Goal: Task Accomplishment & Management: Manage account settings

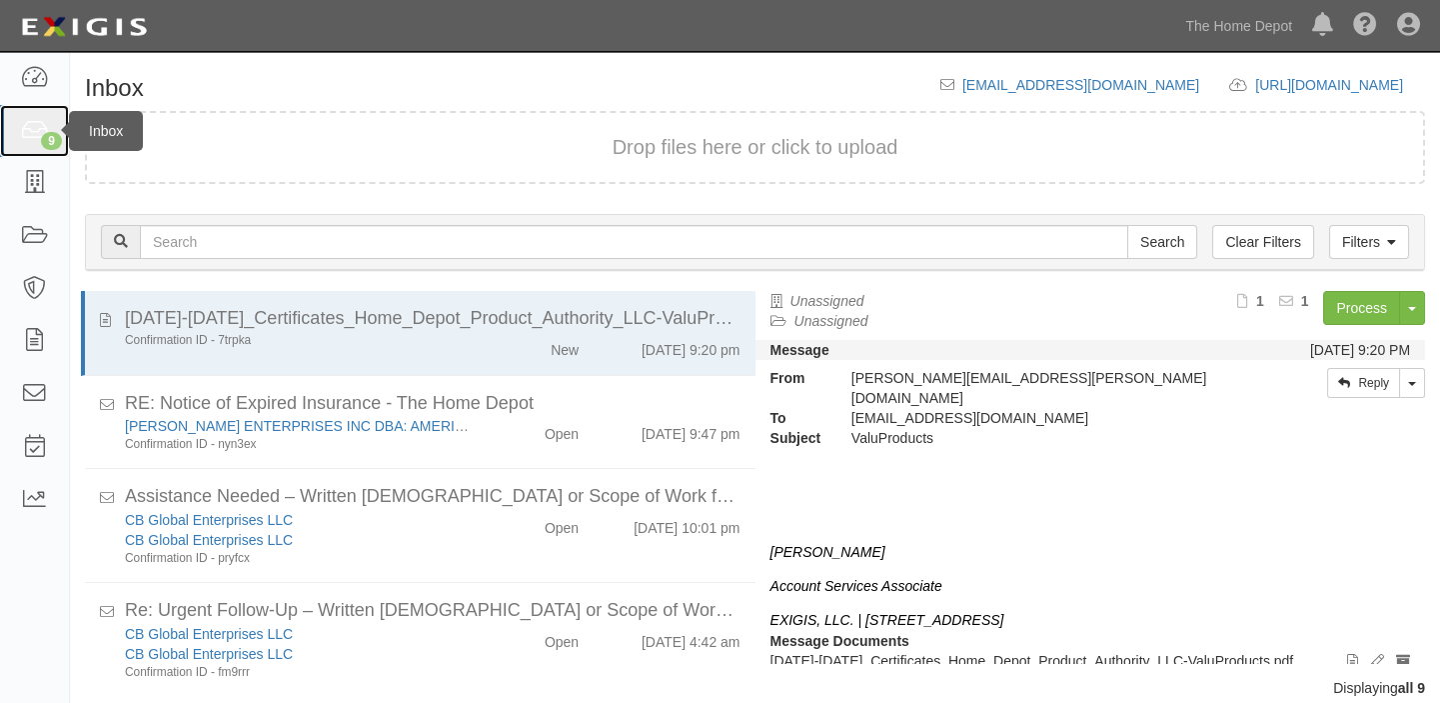
click at [48, 142] on div "9" at bounding box center [51, 141] width 21 height 18
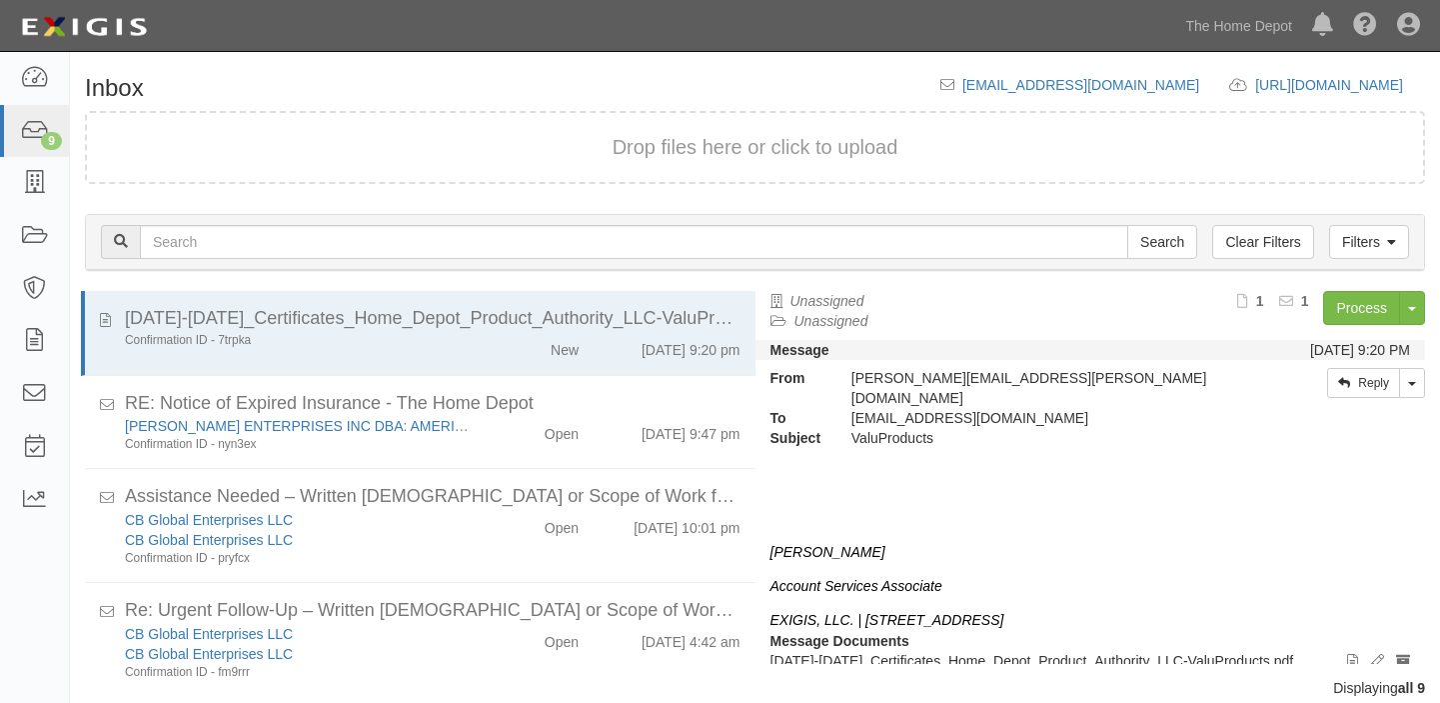
click at [1235, 23] on link "The Home Depot" at bounding box center [1238, 26] width 127 height 40
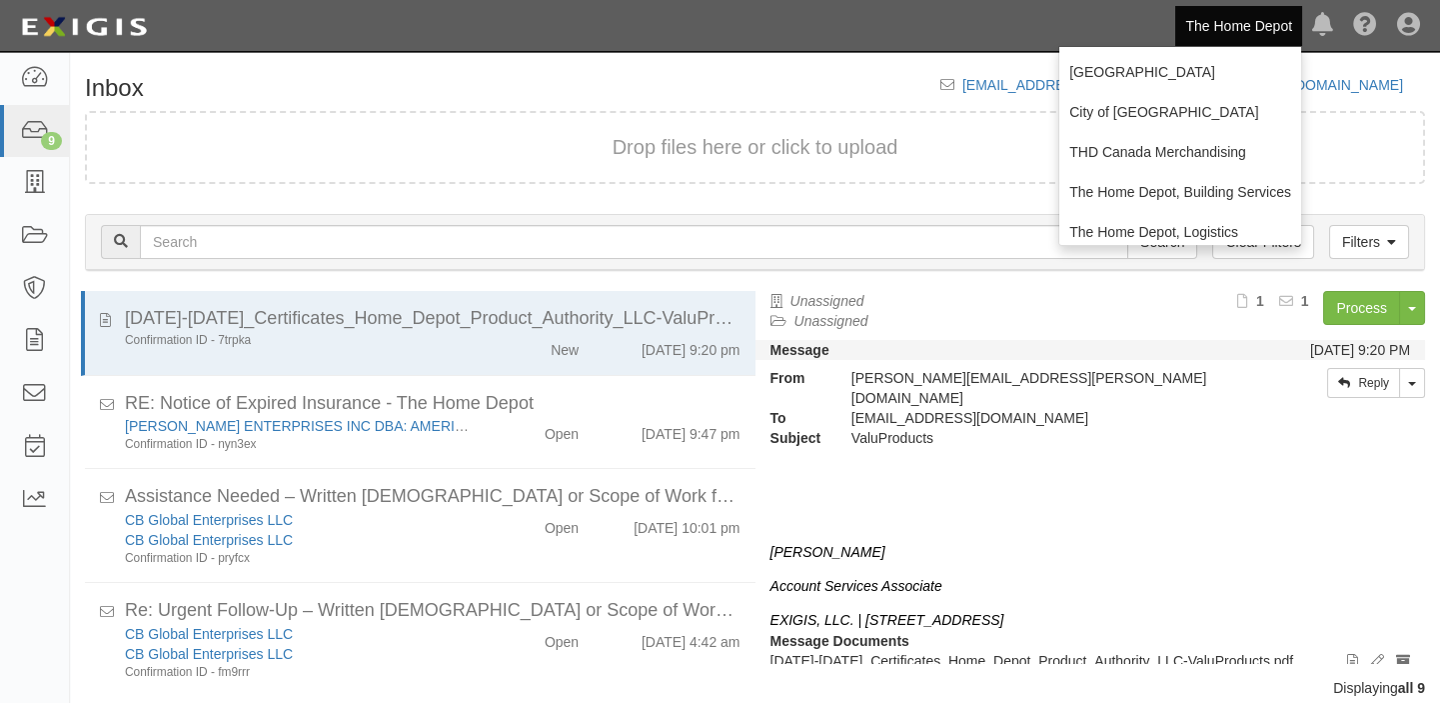
scroll to position [454, 0]
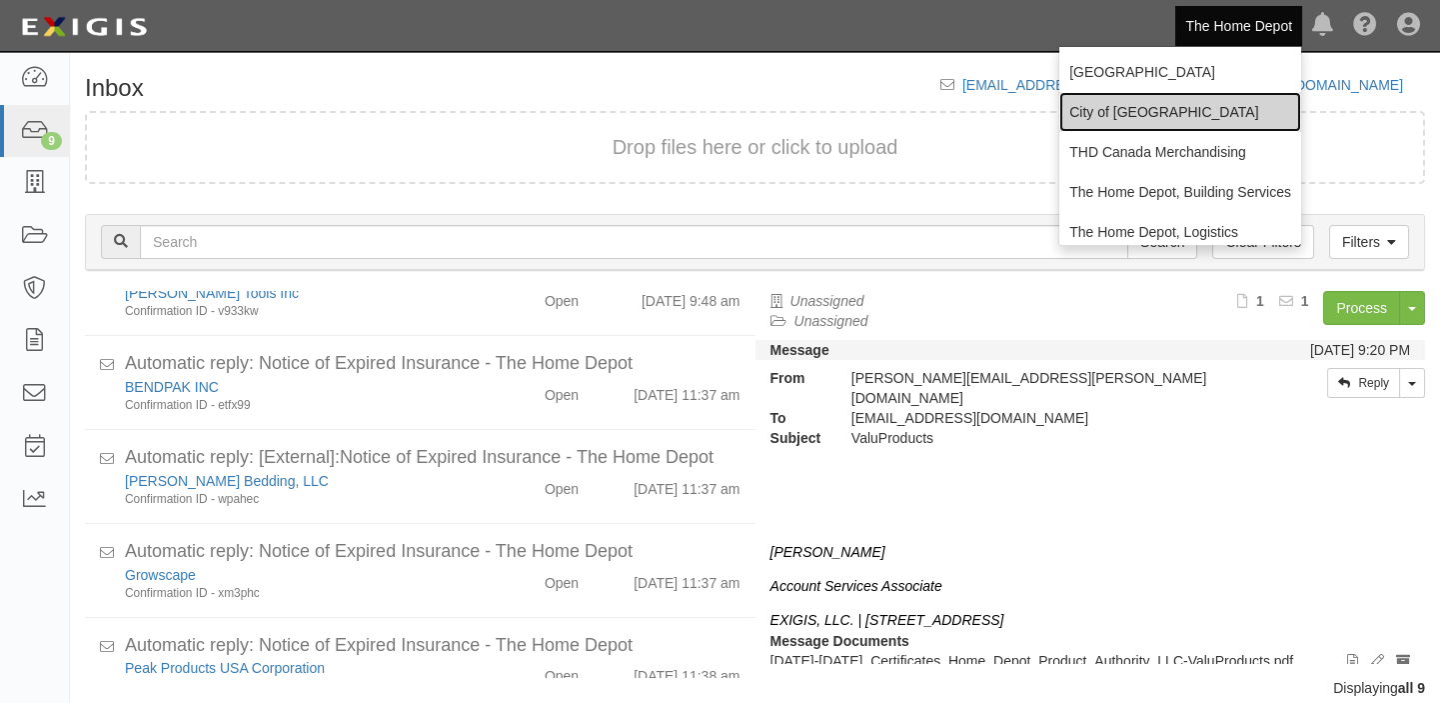
click at [1185, 110] on link "City of [GEOGRAPHIC_DATA]" at bounding box center [1181, 112] width 242 height 40
